Goal: Transaction & Acquisition: Purchase product/service

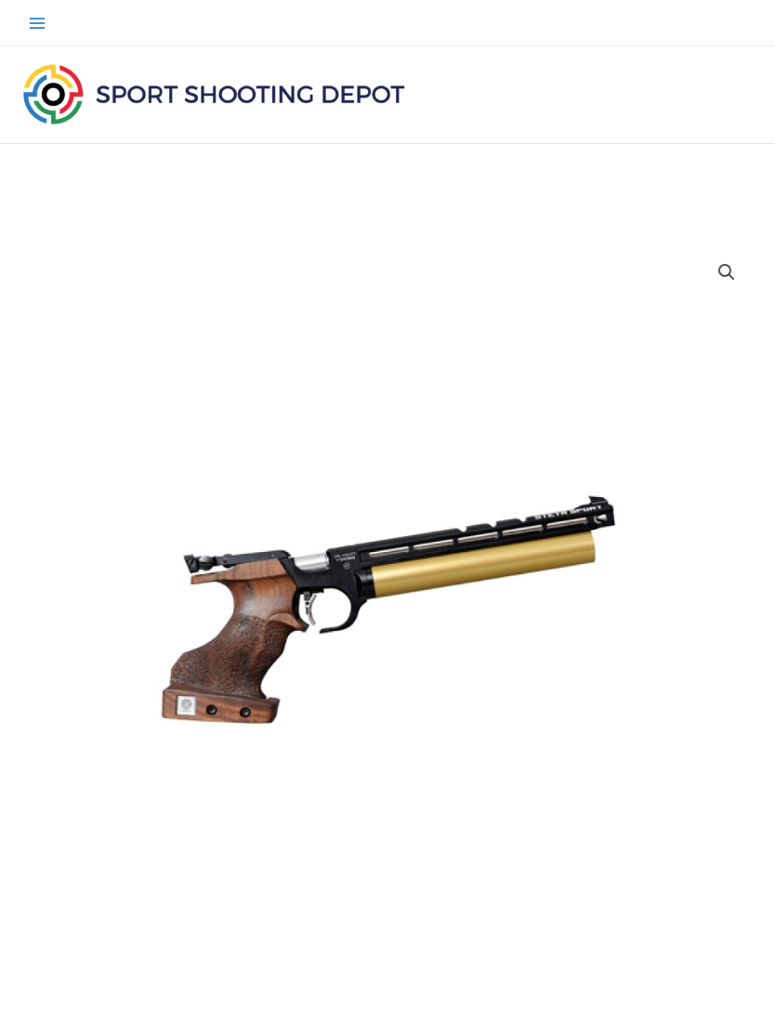
click at [38, 34] on button "Main Menu" at bounding box center [37, 23] width 36 height 36
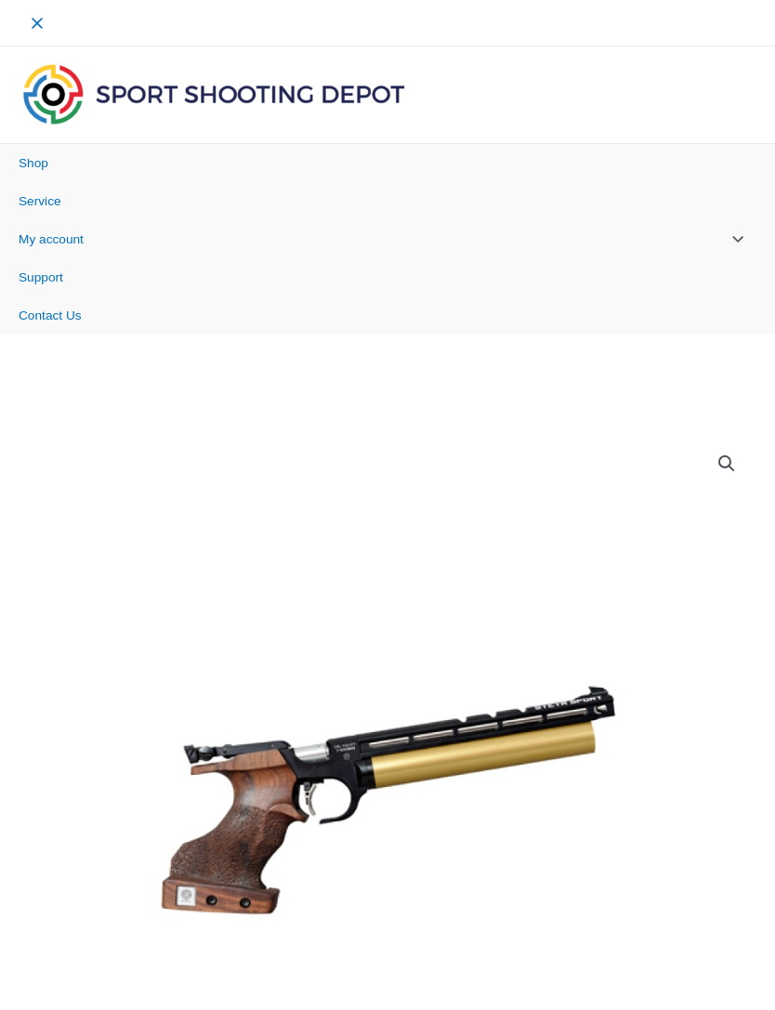
click at [34, 170] on link "Shop" at bounding box center [387, 163] width 775 height 38
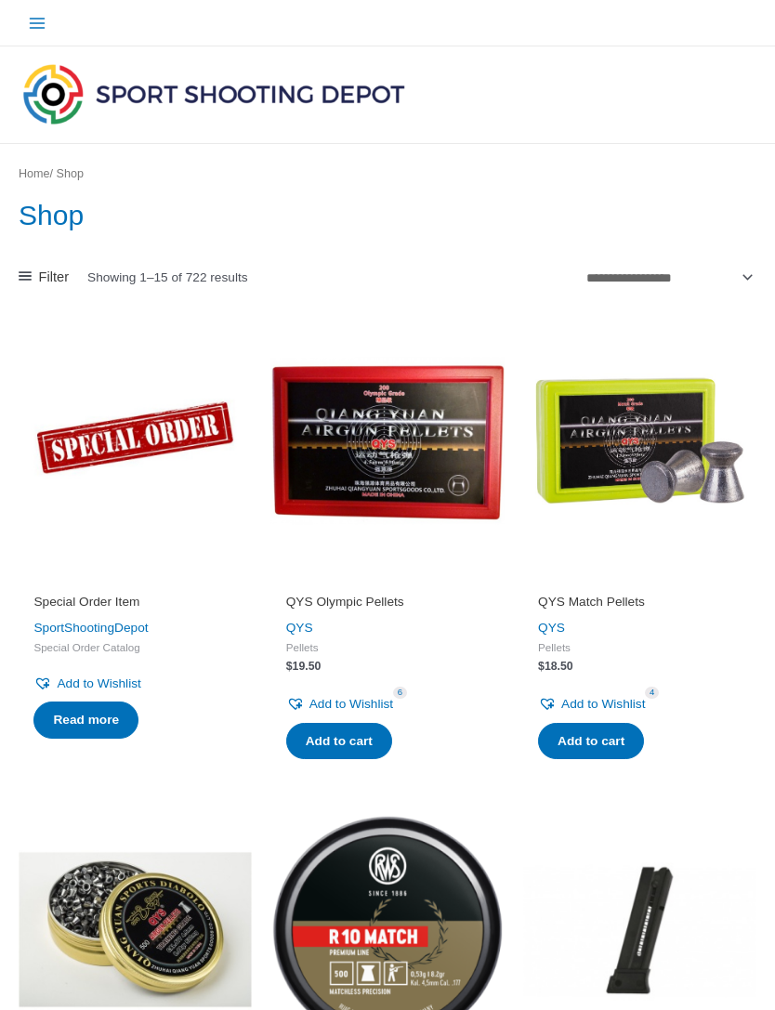
click at [30, 34] on button "Main Menu" at bounding box center [37, 23] width 36 height 36
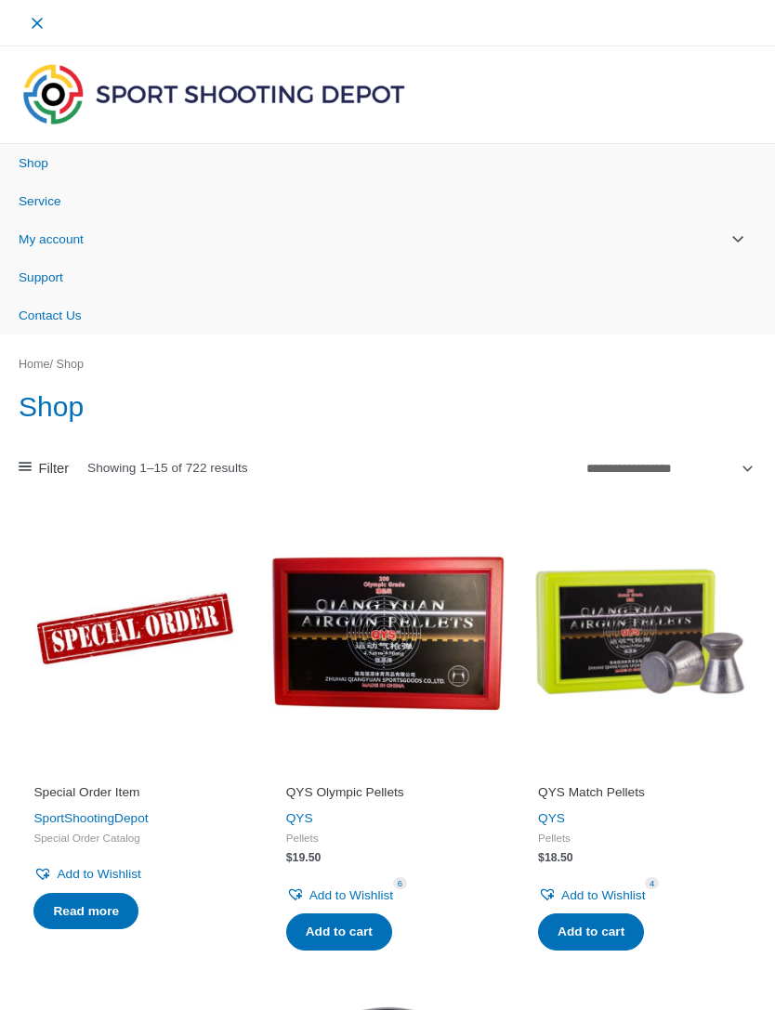
click at [36, 162] on span "Shop" at bounding box center [34, 163] width 30 height 14
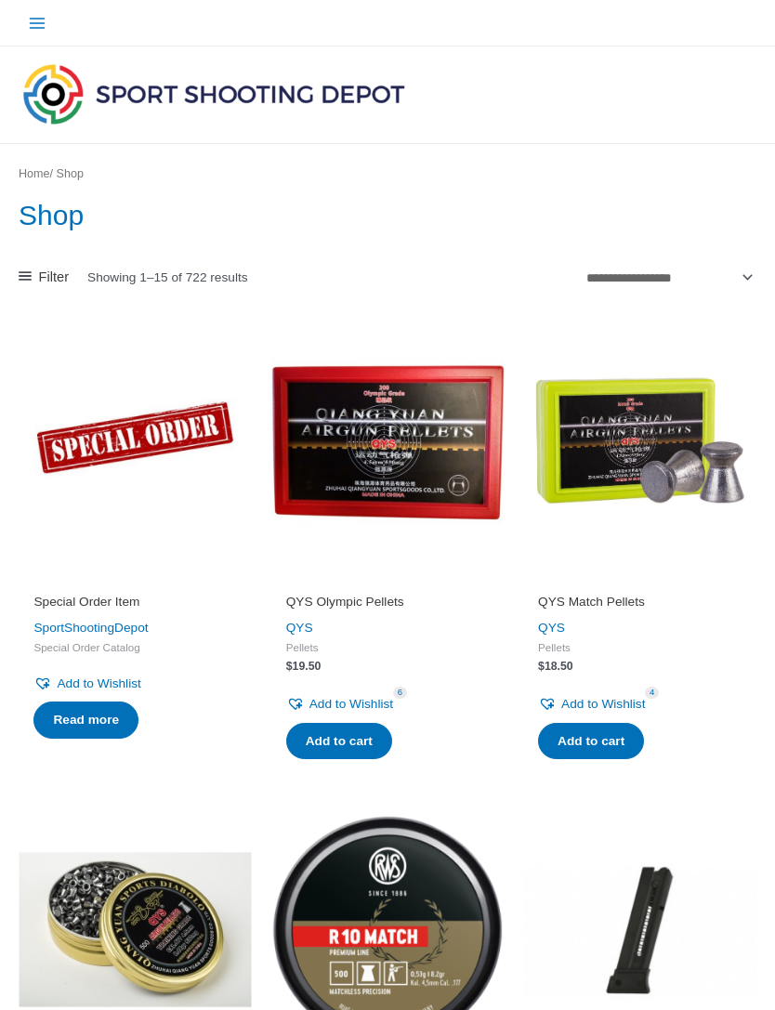
click at [35, 276] on link "Filter" at bounding box center [44, 277] width 50 height 25
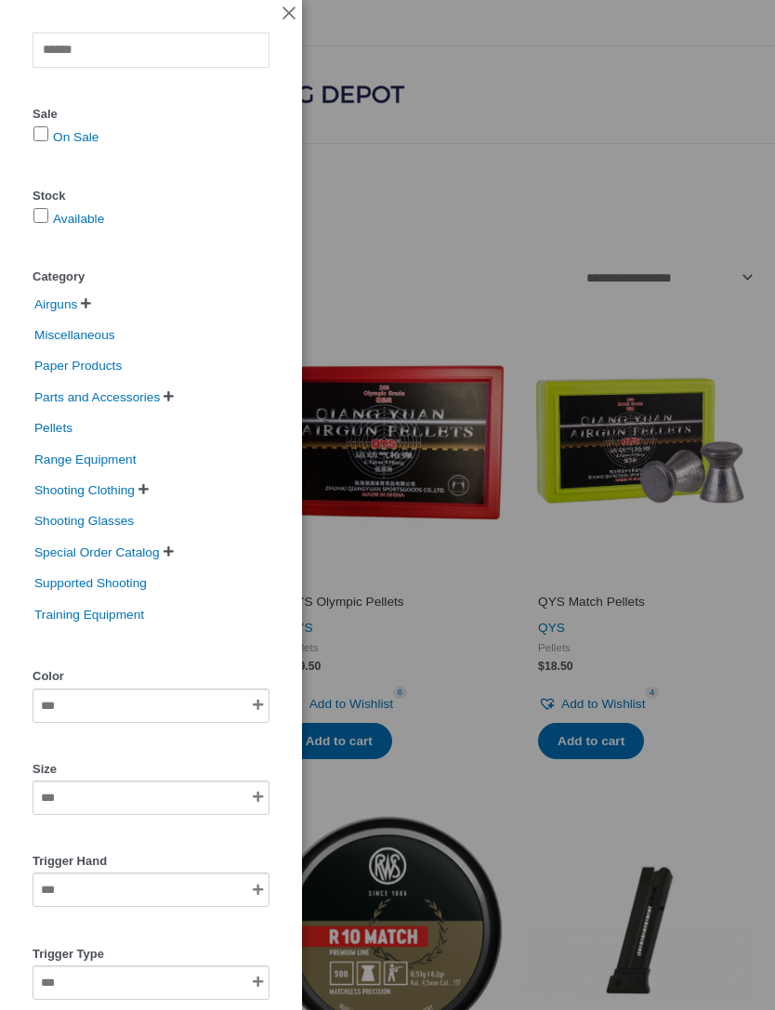
click at [48, 305] on span "Airguns" at bounding box center [56, 304] width 46 height 27
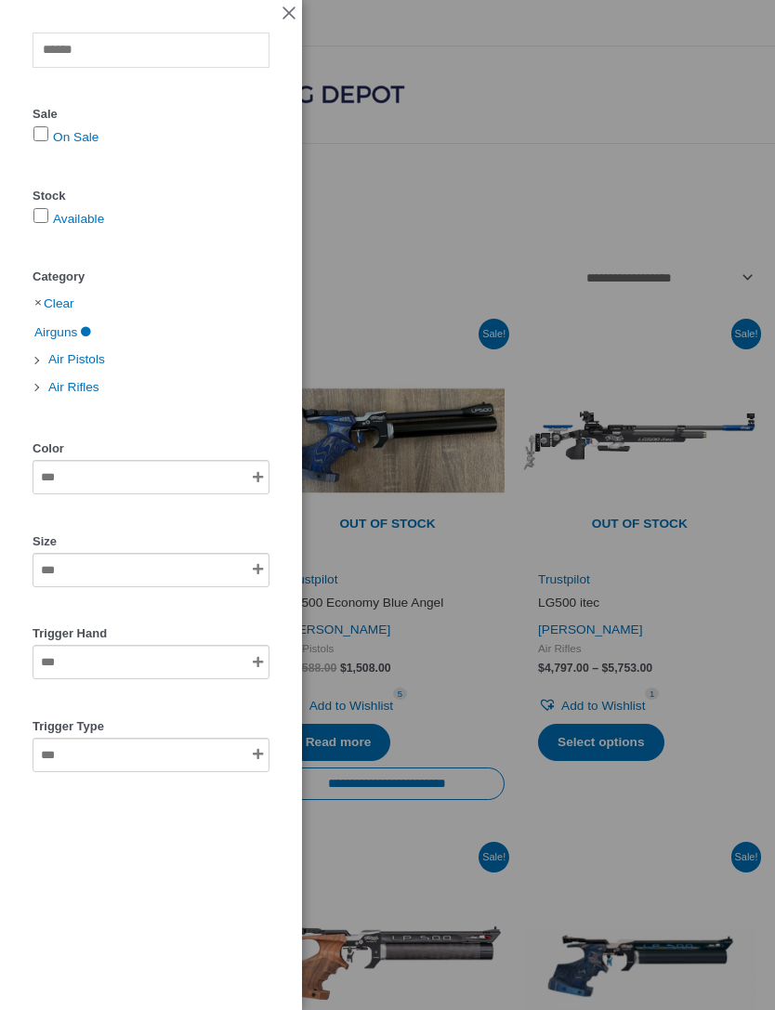
click at [57, 361] on span "Air Pistols" at bounding box center [76, 359] width 60 height 27
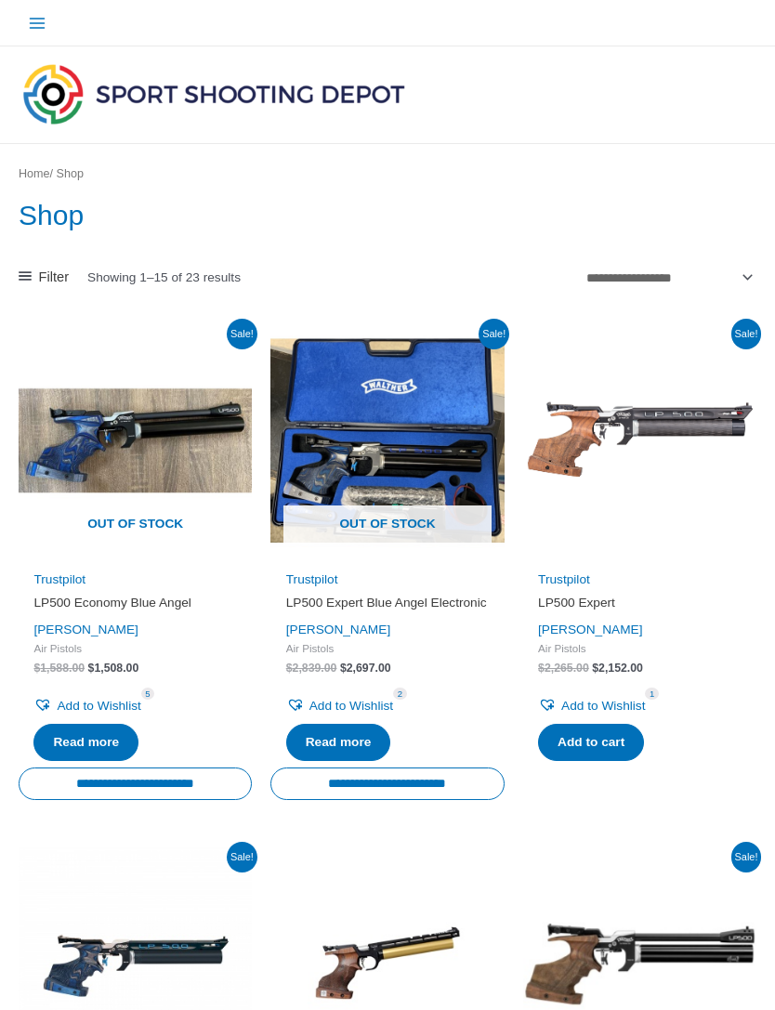
click at [704, 167] on nav "Home / Shop" at bounding box center [388, 174] width 738 height 21
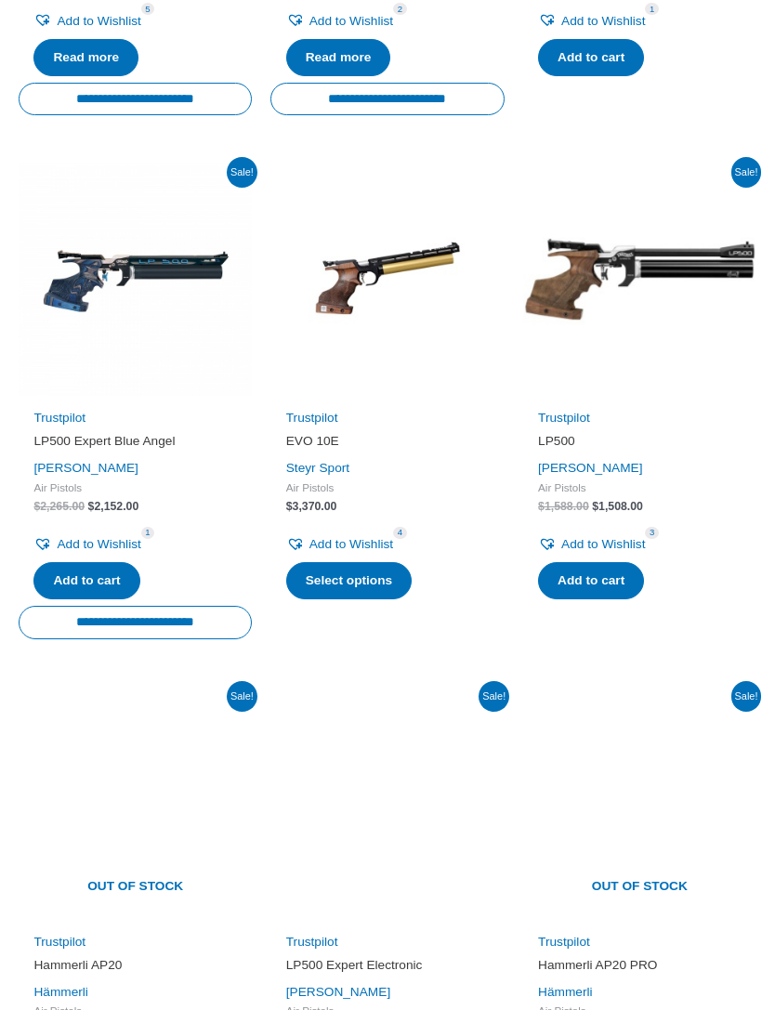
scroll to position [608, 0]
